Goal: Information Seeking & Learning: Learn about a topic

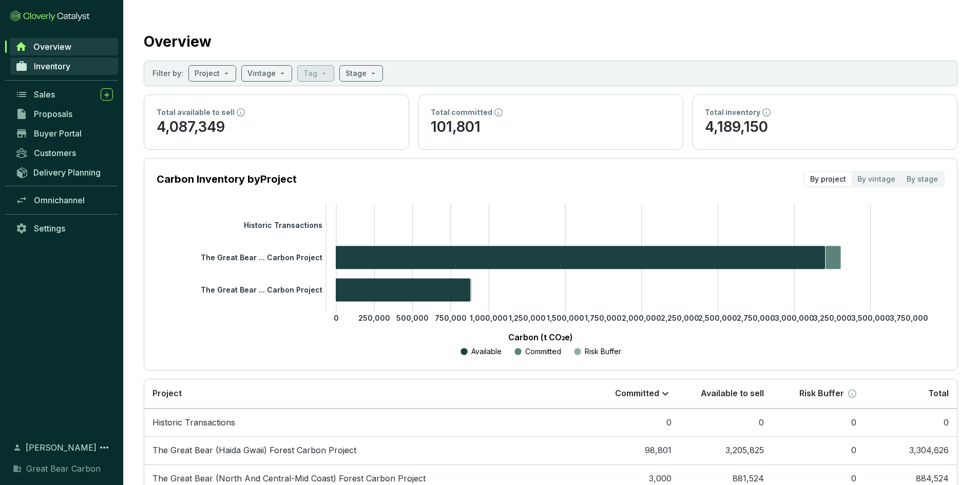
click at [56, 70] on span "Inventory" at bounding box center [52, 66] width 36 height 10
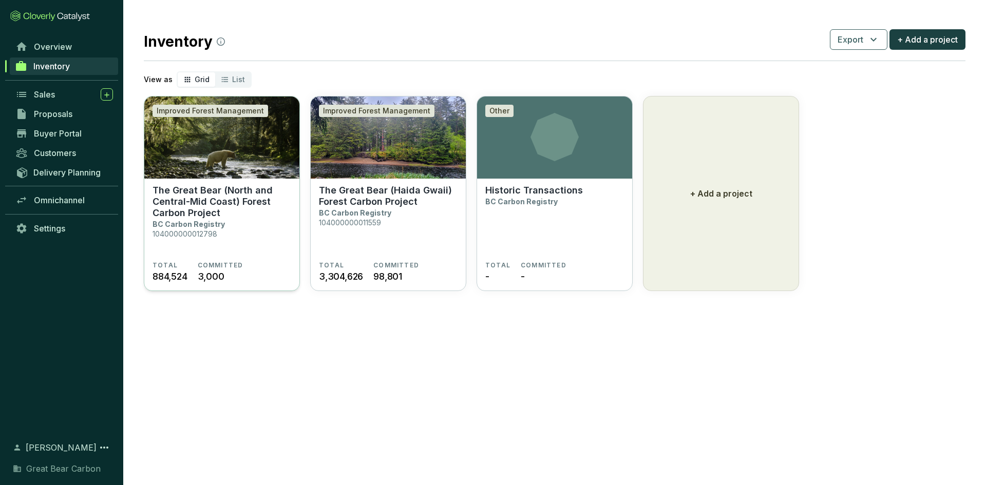
click at [182, 200] on p "The Great Bear (North and Central-Mid Coast) Forest Carbon Project" at bounding box center [221, 202] width 139 height 34
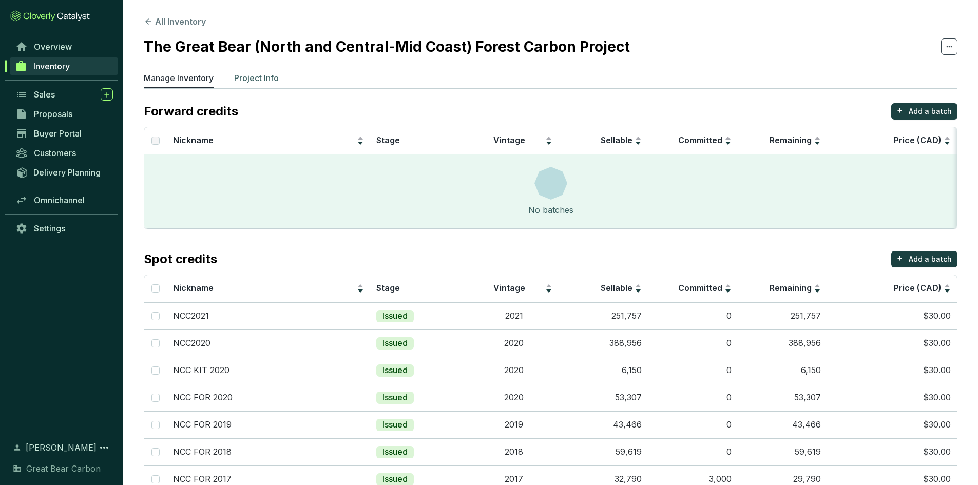
click at [266, 83] on p "Project Info" at bounding box center [256, 78] width 45 height 12
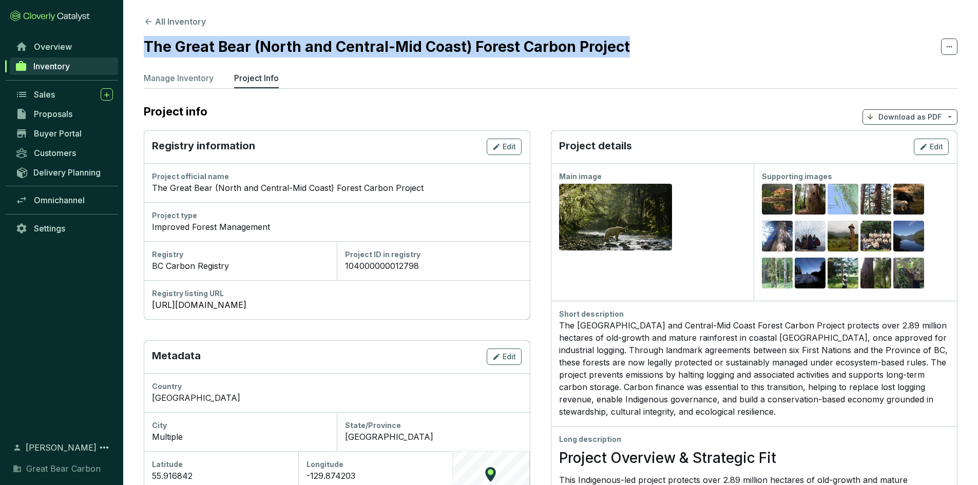
drag, startPoint x: 628, startPoint y: 48, endPoint x: 143, endPoint y: 39, distance: 485.2
copy h2 "The Great Bear (North and Central-Mid Coast) Forest Carbon Project"
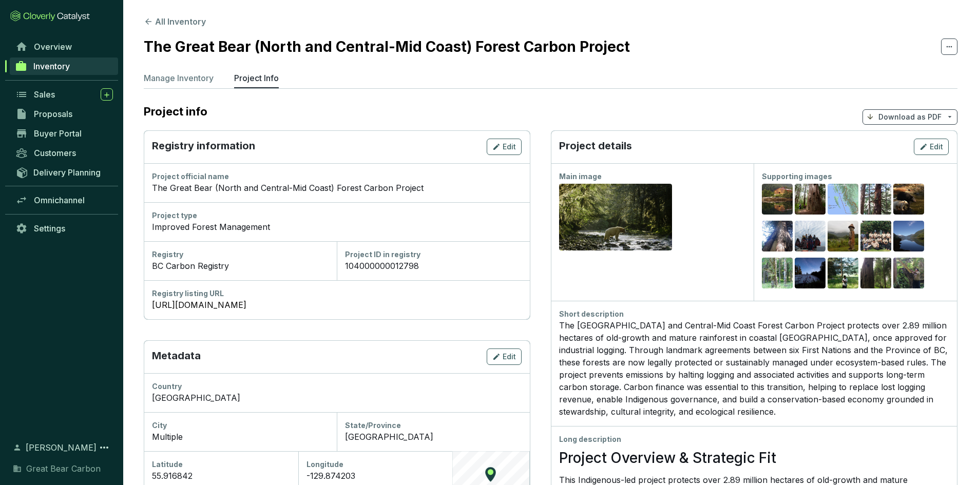
click at [784, 414] on div "The Great Bear North and Central-Mid Coast Forest Carbon Project protects over …" at bounding box center [754, 368] width 390 height 99
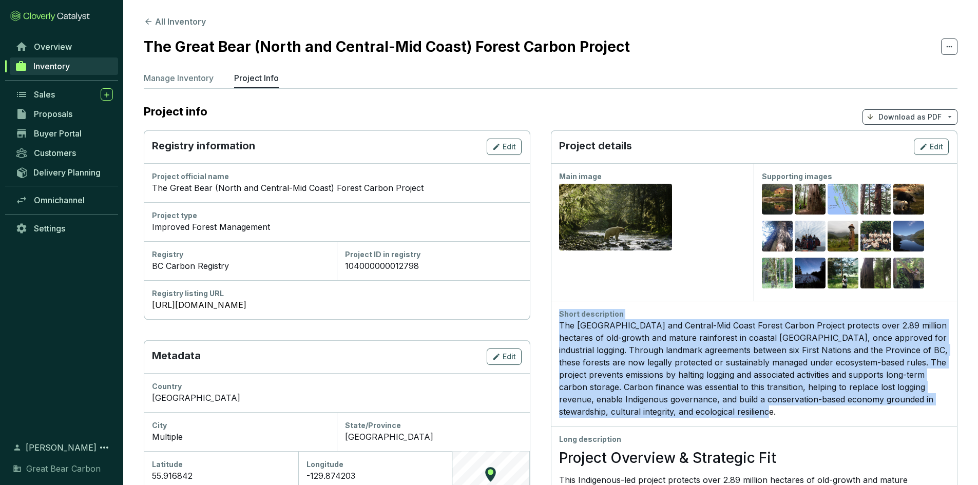
drag, startPoint x: 778, startPoint y: 410, endPoint x: 552, endPoint y: 317, distance: 244.4
click at [552, 317] on div "Short description The Great Bear North and Central-Mid Coast Forest Carbon Proj…" at bounding box center [754, 363] width 407 height 125
copy div "Short description The Great Bear North and Central-Mid Coast Forest Carbon Proj…"
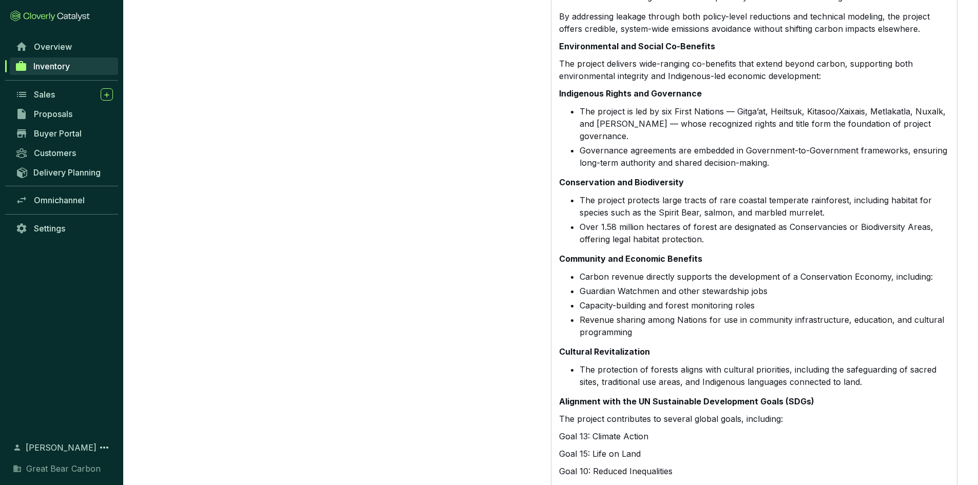
scroll to position [1714, 0]
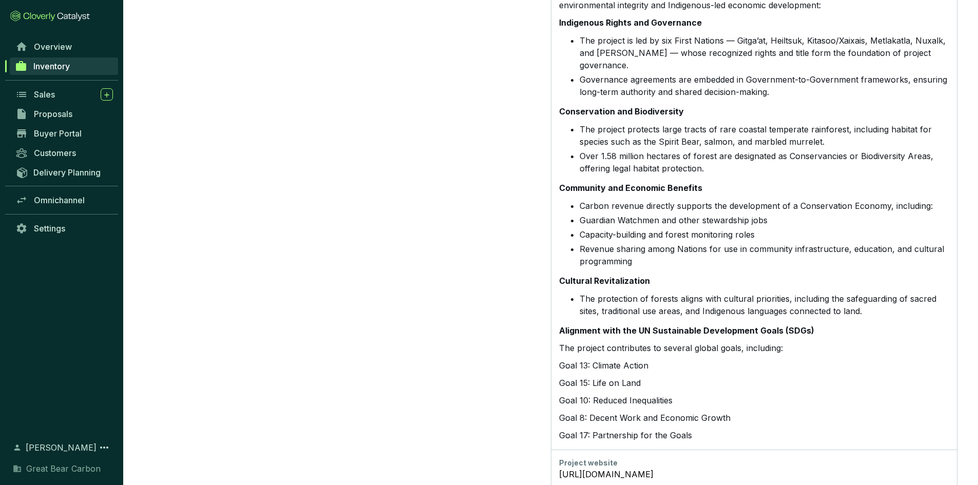
click at [698, 429] on p "Goal 17: Partnership for the Goals" at bounding box center [754, 435] width 390 height 12
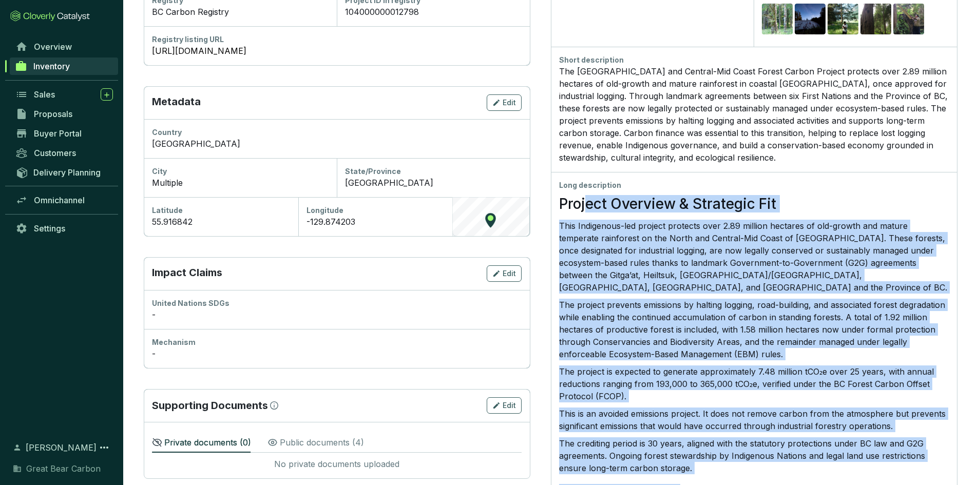
scroll to position [254, 0]
drag, startPoint x: 696, startPoint y: 410, endPoint x: 559, endPoint y: 187, distance: 262.3
copy div "Long description Project Overview & Strategic Fit This Indigenous-led project p…"
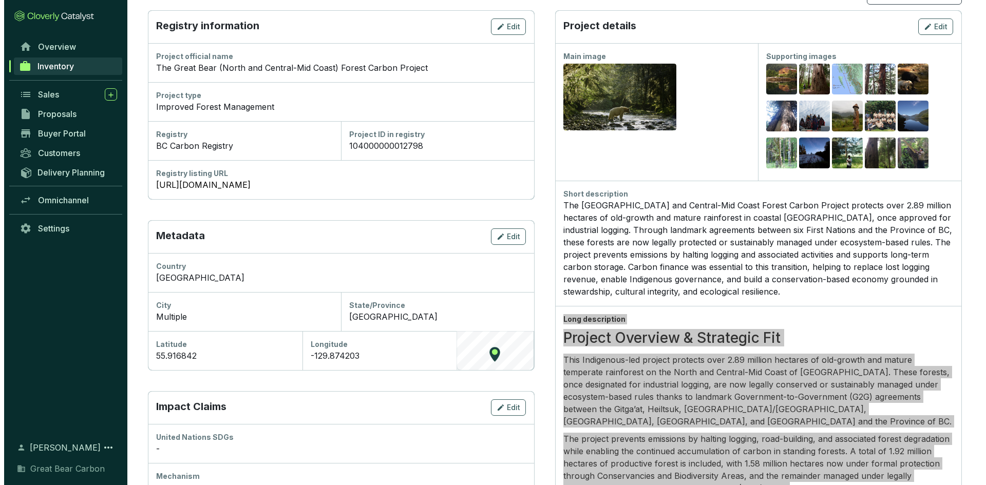
scroll to position [0, 0]
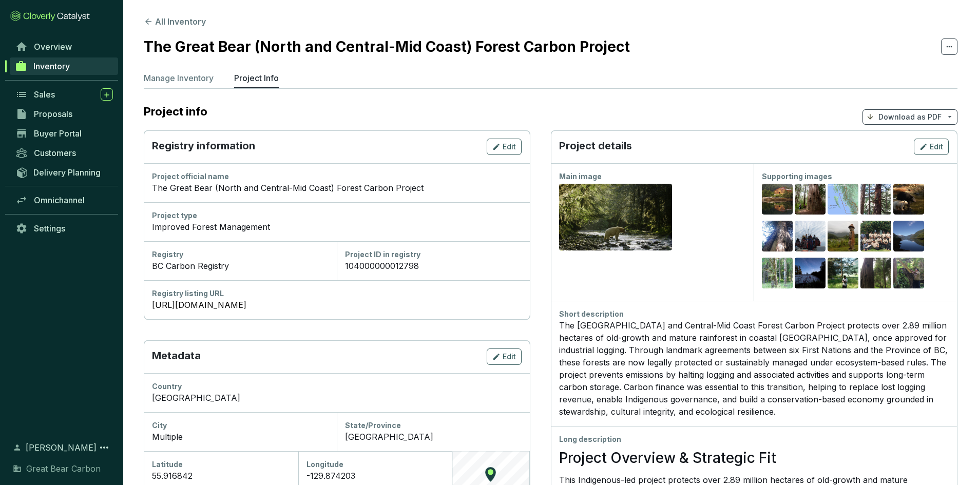
click at [915, 116] on p "Download as PDF" at bounding box center [909, 117] width 63 height 10
click at [908, 160] on span "Hide pricing" at bounding box center [908, 162] width 43 height 8
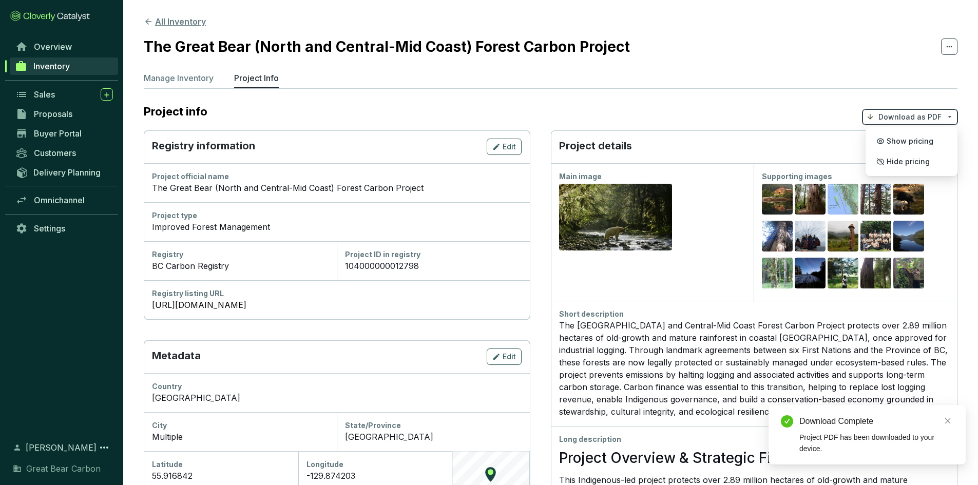
click at [171, 23] on button "All Inventory" at bounding box center [175, 21] width 62 height 12
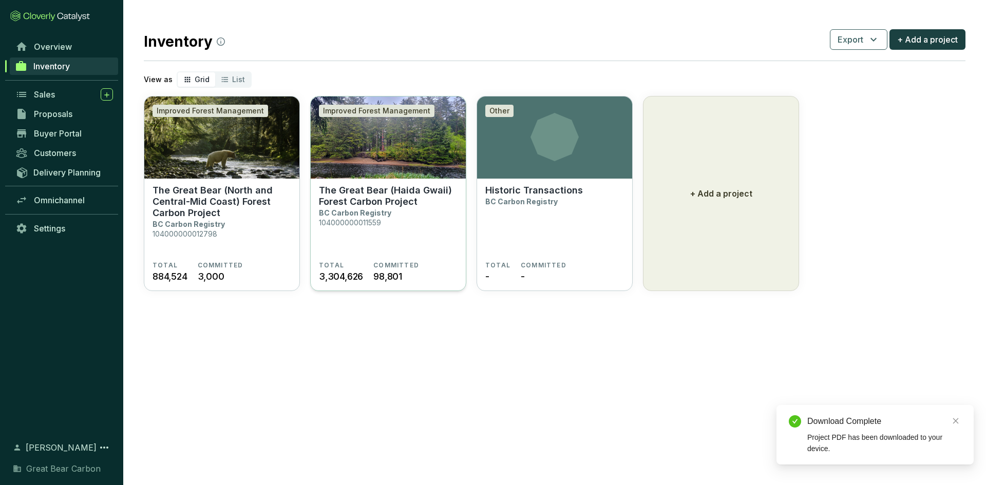
click at [349, 204] on p "The Great Bear (Haida Gwaii) Forest Carbon Project" at bounding box center [388, 196] width 139 height 23
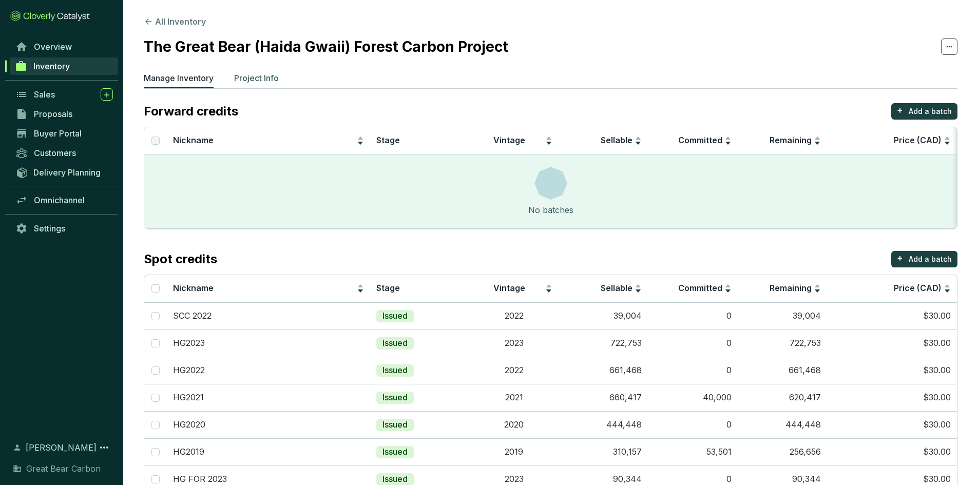
click at [267, 79] on p "Project Info" at bounding box center [256, 78] width 45 height 12
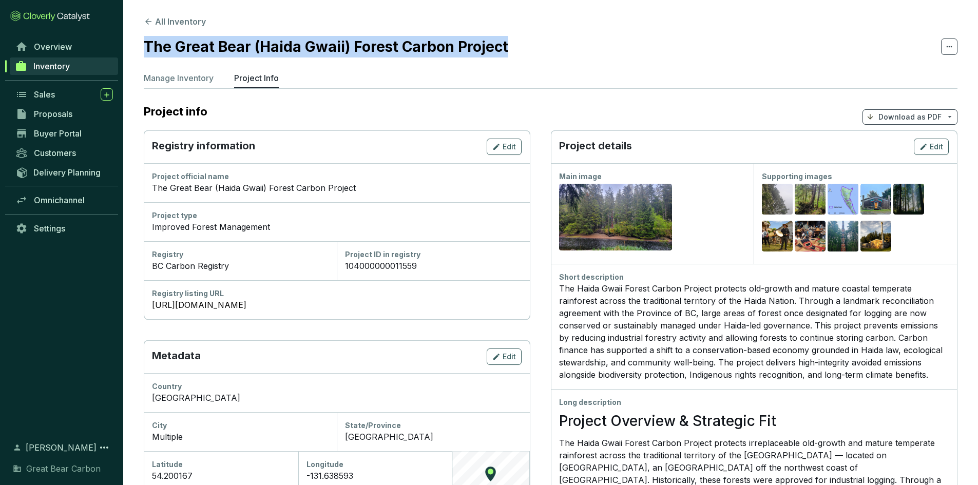
drag, startPoint x: 511, startPoint y: 51, endPoint x: 145, endPoint y: 43, distance: 366.1
copy h2 "The Great Bear (Haida Gwaii) Forest Carbon Project"
click at [734, 345] on div "The Haida Gwaii Forest Carbon Project protects old-growth and mature coastal te…" at bounding box center [754, 331] width 390 height 99
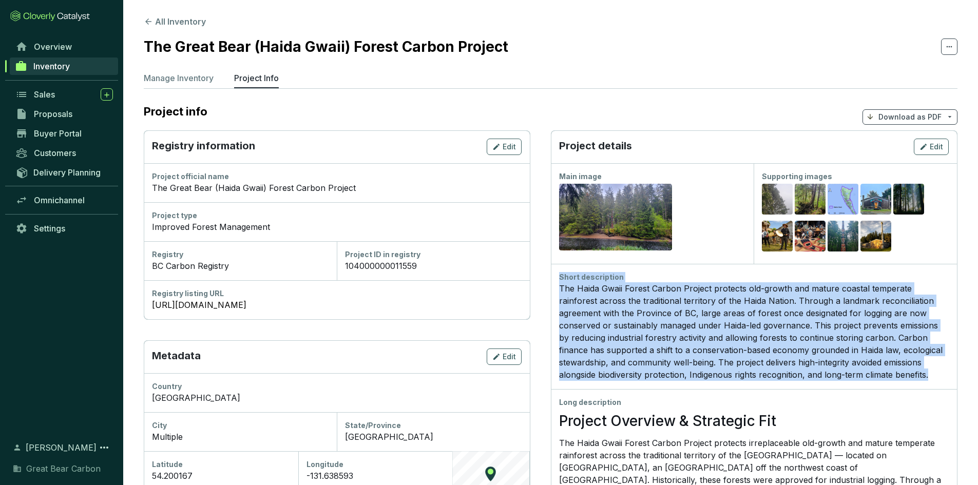
drag, startPoint x: 894, startPoint y: 377, endPoint x: 554, endPoint y: 280, distance: 353.8
click at [554, 280] on div "Short description The Haida Gwaii Forest Carbon Project protects old-growth and…" at bounding box center [754, 326] width 407 height 125
copy div "Short description The Haida Gwaii Forest Carbon Project protects old-growth and…"
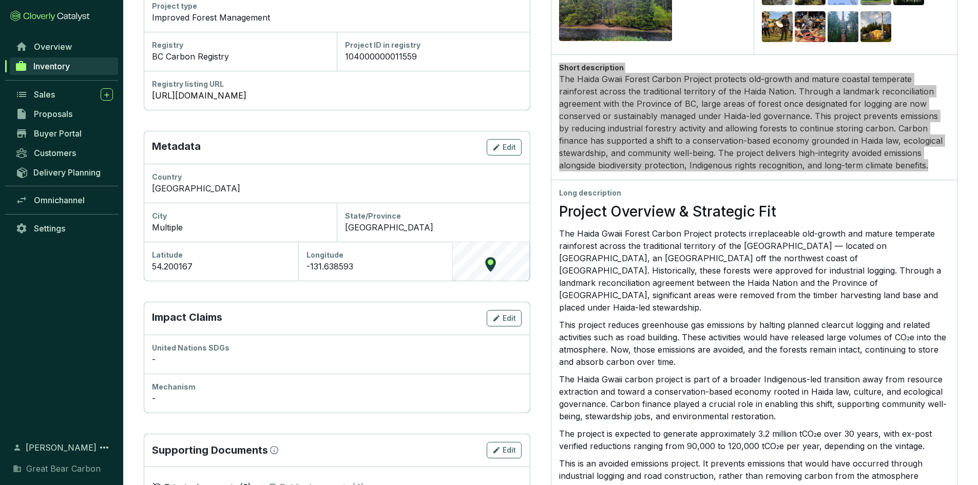
scroll to position [205, 0]
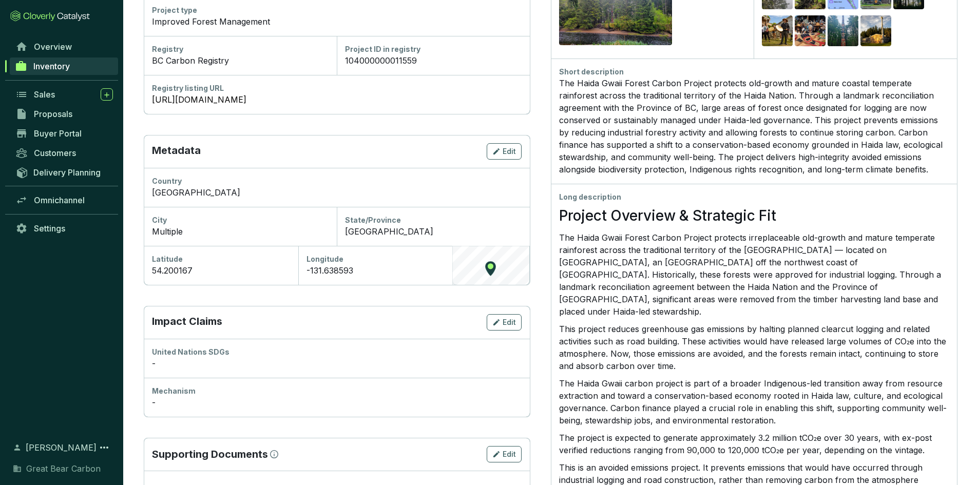
click at [562, 200] on div "Long description" at bounding box center [754, 197] width 390 height 10
click at [563, 198] on div "Long description" at bounding box center [754, 197] width 390 height 10
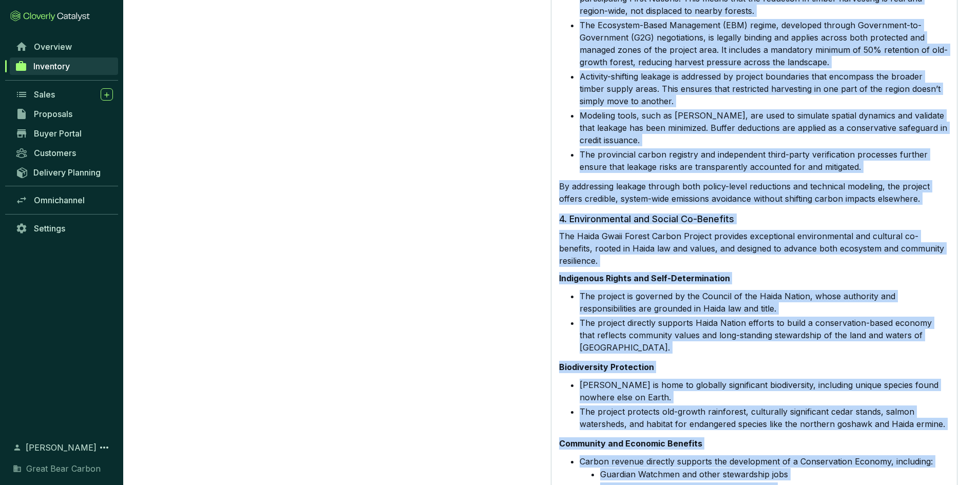
scroll to position [1868, 0]
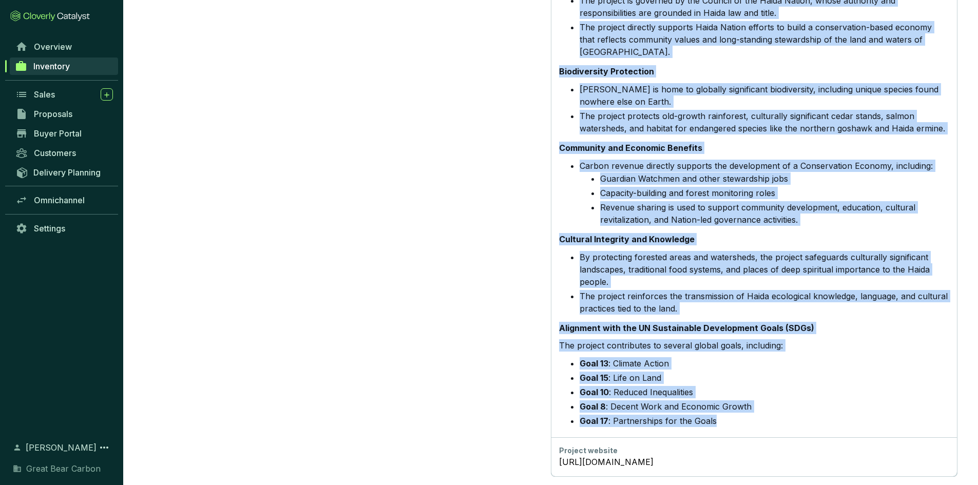
drag, startPoint x: 559, startPoint y: 196, endPoint x: 746, endPoint y: 413, distance: 287.2
copy div "Long description Project Overview & Strategic Fit The Haida Gwaii Forest Carbon…"
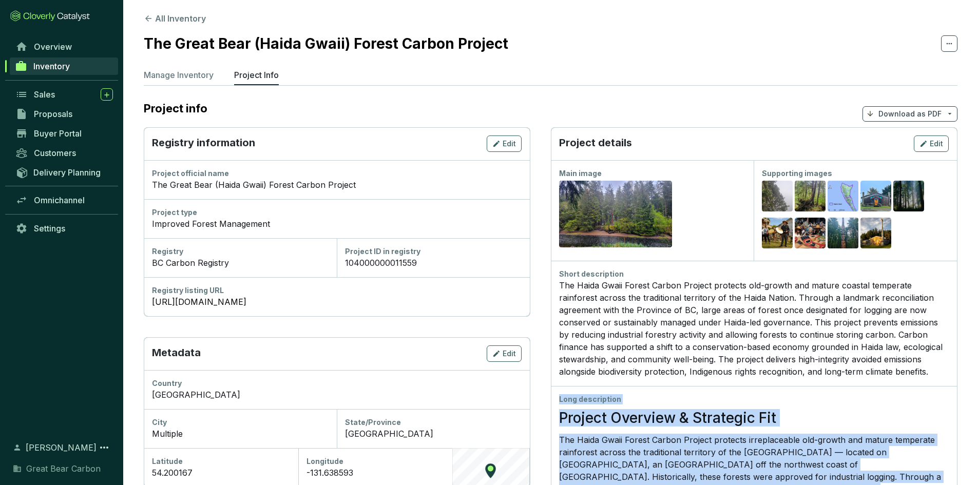
scroll to position [0, 0]
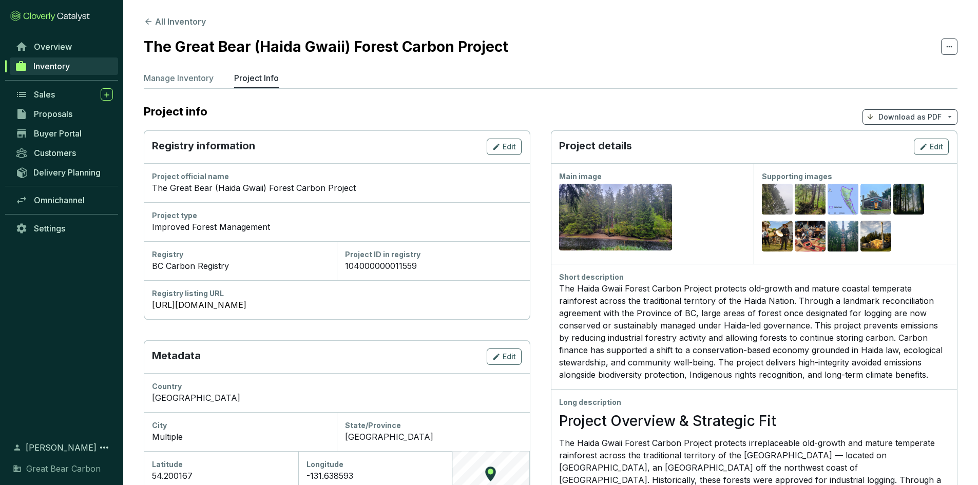
click at [920, 118] on p "Download as PDF" at bounding box center [909, 117] width 63 height 10
click at [915, 163] on span "Hide pricing" at bounding box center [908, 162] width 43 height 8
